Goal: Transaction & Acquisition: Subscribe to service/newsletter

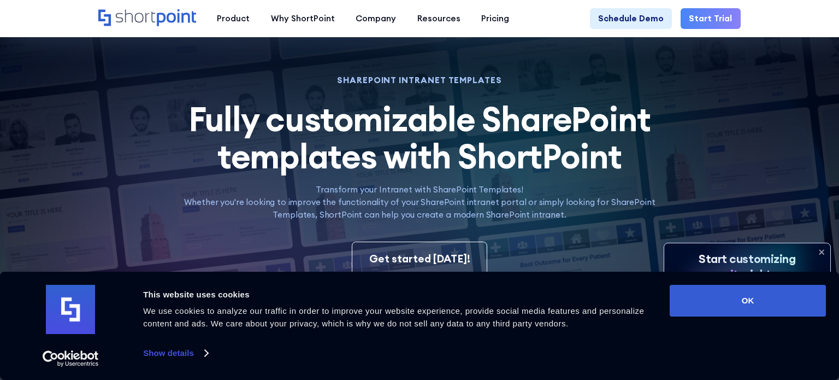
scroll to position [29, 0]
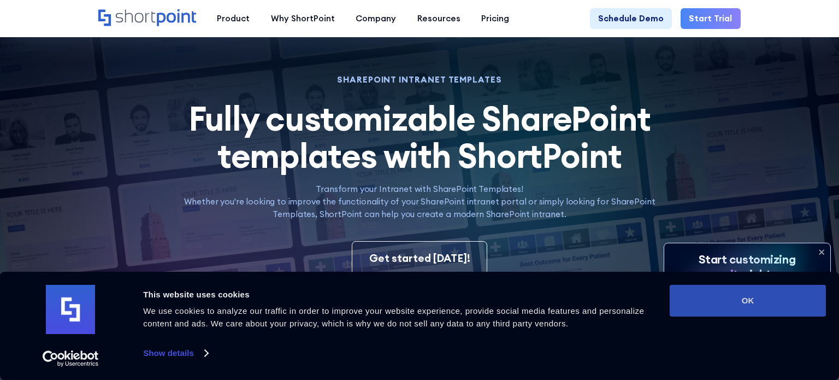
click at [794, 300] on button "OK" at bounding box center [748, 301] width 156 height 32
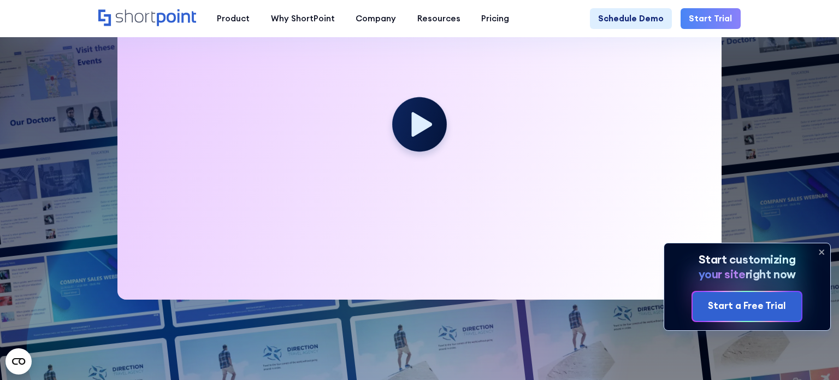
scroll to position [378, 0]
click at [409, 122] on circle at bounding box center [420, 124] width 60 height 60
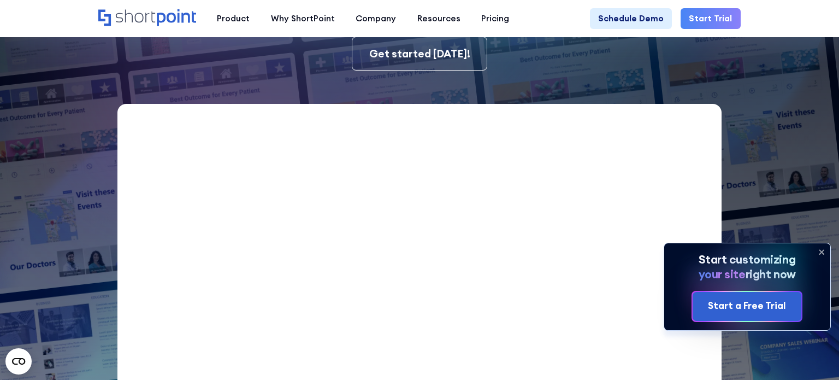
scroll to position [215, 0]
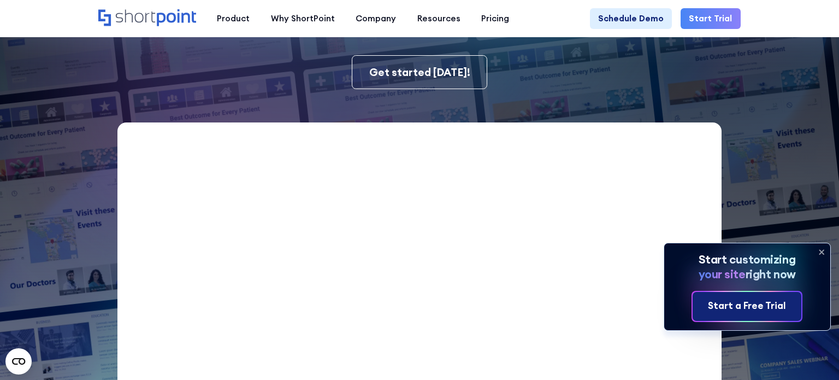
click at [748, 304] on div "Start a Free Trial" at bounding box center [747, 306] width 78 height 14
